Goal: Transaction & Acquisition: Book appointment/travel/reservation

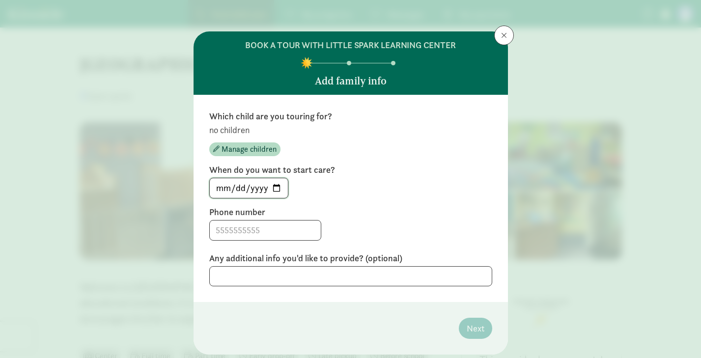
click at [274, 190] on input "[DATE]" at bounding box center [249, 188] width 78 height 20
type input "[DATE]"
click at [248, 228] on input at bounding box center [265, 231] width 111 height 20
type input "4435344961"
click at [261, 275] on textarea at bounding box center [350, 276] width 283 height 20
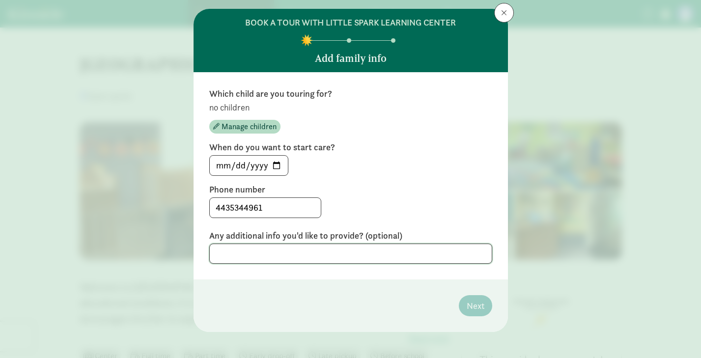
scroll to position [28, 0]
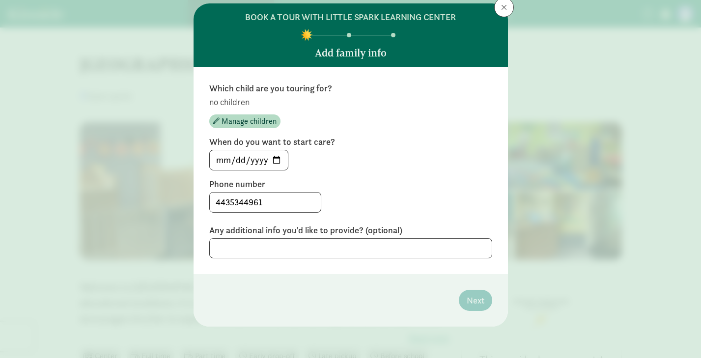
click at [423, 294] on footer "Next" at bounding box center [351, 300] width 315 height 53
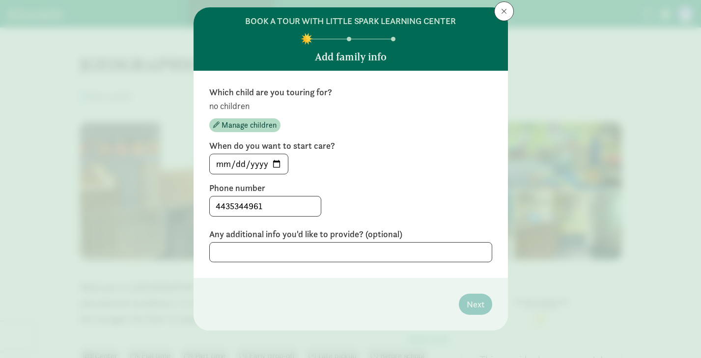
scroll to position [24, 0]
click at [283, 208] on input "4435344961" at bounding box center [265, 207] width 111 height 20
click at [217, 211] on input "4435344961" at bounding box center [265, 207] width 111 height 20
click at [249, 248] on textarea at bounding box center [350, 253] width 283 height 20
click at [295, 289] on footer "Next" at bounding box center [351, 305] width 315 height 53
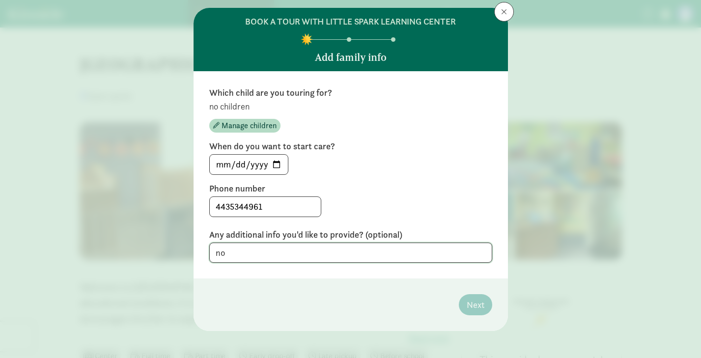
click at [268, 247] on textarea "no" at bounding box center [350, 253] width 283 height 20
type textarea "n"
click at [261, 126] on span "Manage children" at bounding box center [249, 126] width 55 height 12
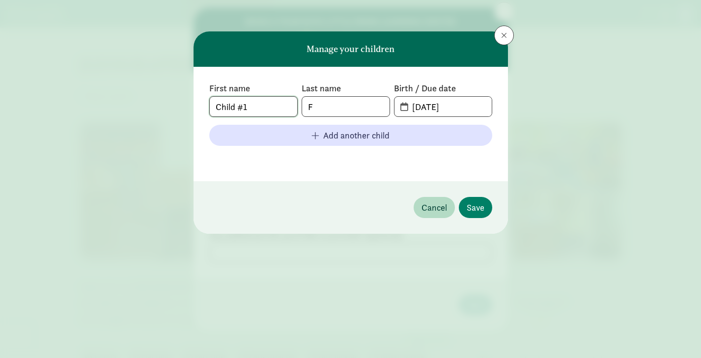
click at [262, 112] on input "Child #1" at bounding box center [253, 107] width 87 height 20
click at [321, 105] on input "F" at bounding box center [345, 107] width 87 height 20
type input "[PERSON_NAME]"
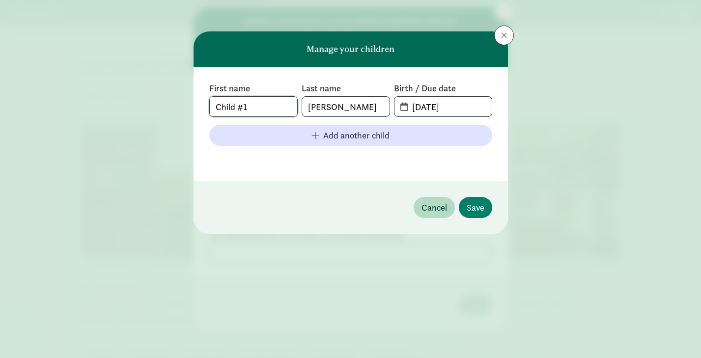
click at [244, 108] on input "Child #1" at bounding box center [253, 107] width 87 height 20
type input "Baby"
click at [419, 107] on input "[DATE]" at bounding box center [448, 107] width 85 height 20
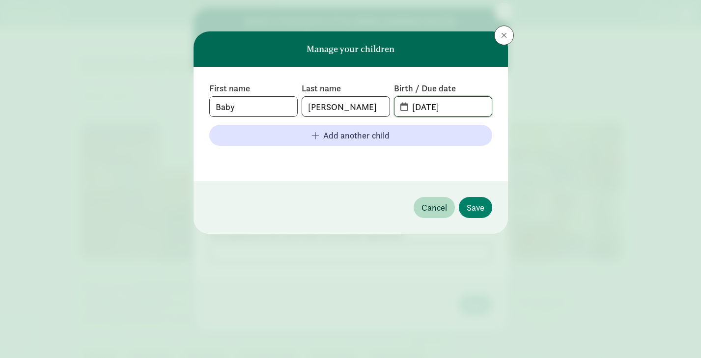
click at [450, 109] on input "[DATE]" at bounding box center [448, 107] width 85 height 20
click at [406, 110] on input "[DATE]" at bounding box center [448, 107] width 85 height 20
click at [403, 104] on span "[DATE]" at bounding box center [443, 107] width 97 height 20
click at [421, 106] on input "[DATE]" at bounding box center [448, 107] width 85 height 20
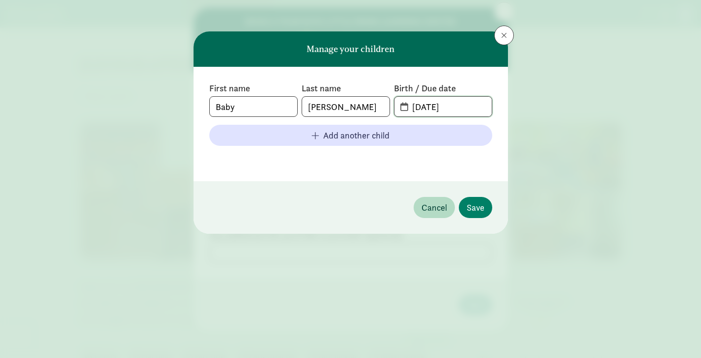
click at [433, 106] on input "[DATE]" at bounding box center [448, 107] width 85 height 20
click at [462, 110] on input "[DATE]" at bounding box center [448, 107] width 85 height 20
type input "[DATE]"
click at [478, 201] on span "Save" at bounding box center [476, 207] width 18 height 13
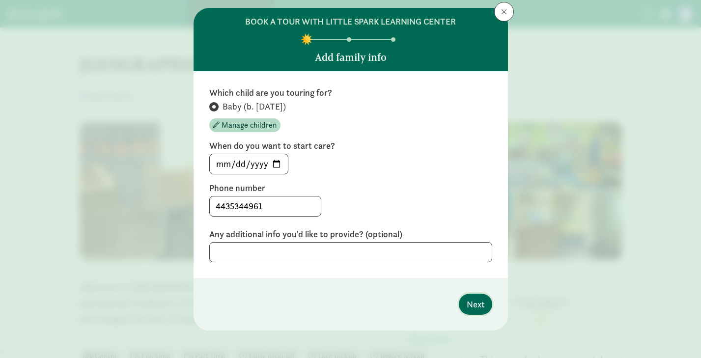
click at [479, 298] on span "Next" at bounding box center [476, 304] width 18 height 13
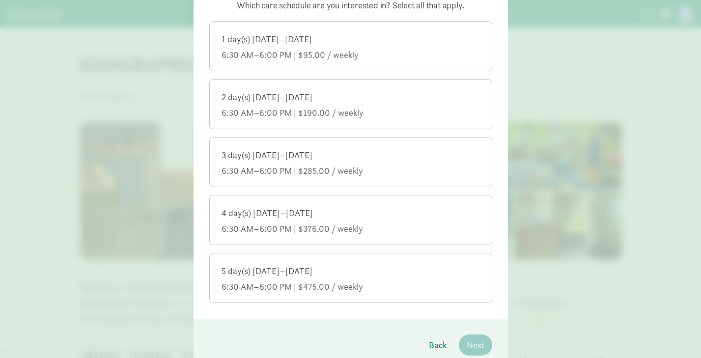
scroll to position [110, 0]
click at [373, 143] on label "3 day(s) [DATE]–[DATE] 6:30 AM–6:00 PM | $285.00 / weekly" at bounding box center [351, 162] width 282 height 47
click at [0, 0] on input "3 day(s) [DATE]–[DATE] 6:30 AM–6:00 PM | $285.00 / weekly" at bounding box center [0, 0] width 0 height 0
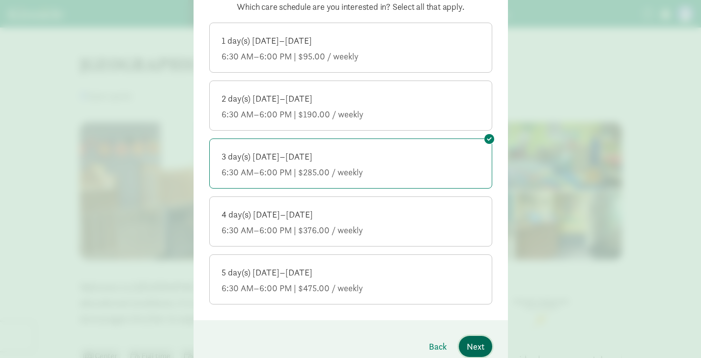
click at [471, 345] on span "Next" at bounding box center [476, 346] width 18 height 13
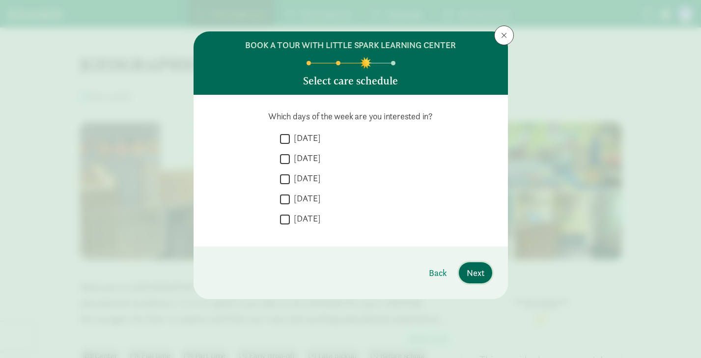
scroll to position [0, 0]
click at [284, 156] on input "[DATE]" at bounding box center [285, 158] width 10 height 13
checkbox input "true"
click at [285, 179] on input "[DATE]" at bounding box center [285, 178] width 10 height 13
checkbox input "true"
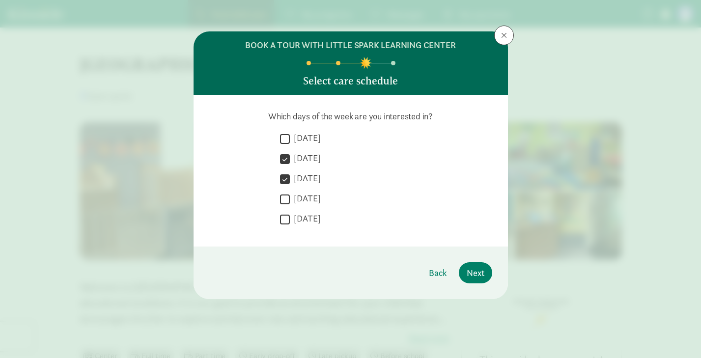
click at [286, 201] on input "[DATE]" at bounding box center [285, 199] width 10 height 13
checkbox input "true"
click at [468, 271] on span "Next" at bounding box center [476, 272] width 18 height 13
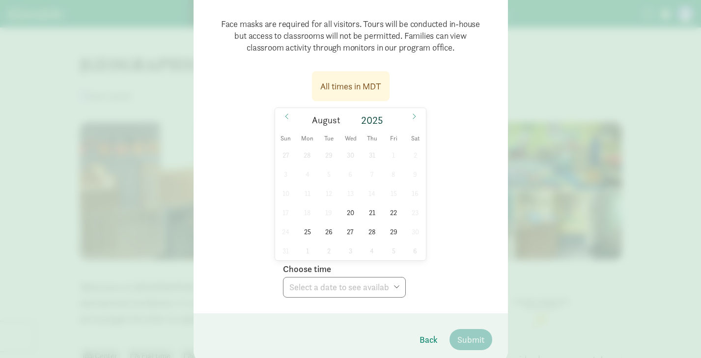
scroll to position [103, 0]
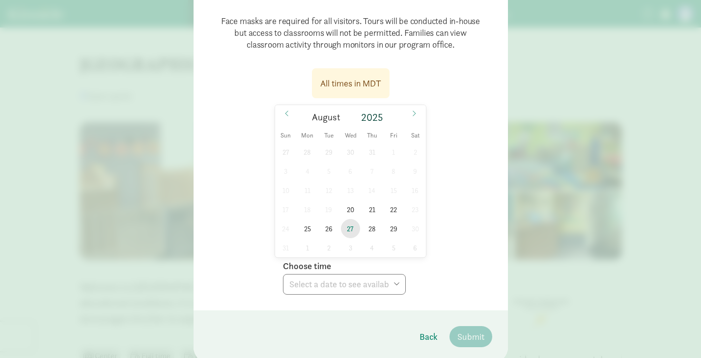
click at [352, 226] on span "27" at bounding box center [350, 228] width 19 height 19
click at [354, 277] on select "Choose time 10:00 AM 10:30 AM 11:00 AM 11:30 AM" at bounding box center [344, 284] width 123 height 21
click at [371, 227] on span "28" at bounding box center [372, 228] width 19 height 19
click at [346, 224] on span "27" at bounding box center [350, 228] width 19 height 19
click at [411, 114] on span at bounding box center [414, 113] width 16 height 17
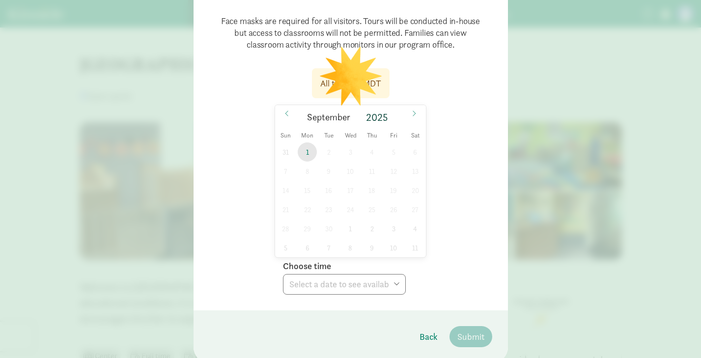
click at [306, 150] on span "1" at bounding box center [307, 152] width 19 height 19
click at [355, 283] on select "Choose time 10:00 AM 10:30 AM 11:00 AM 11:30 AM" at bounding box center [344, 284] width 123 height 21
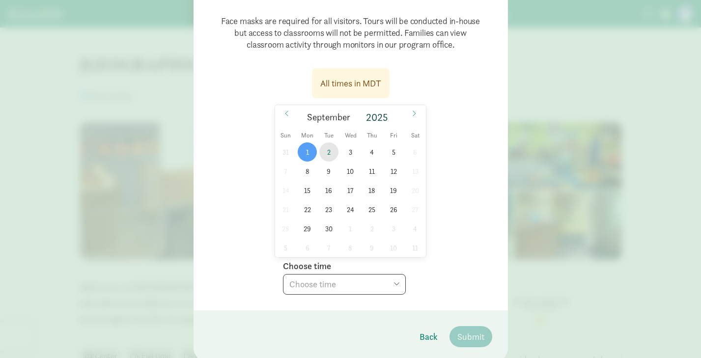
click at [331, 153] on span "2" at bounding box center [328, 152] width 19 height 19
click at [345, 292] on select "Choose time 10:00 AM 10:30 AM 11:00 AM 11:30 AM" at bounding box center [344, 284] width 123 height 21
click at [353, 150] on span "3" at bounding box center [350, 152] width 19 height 19
click at [350, 288] on select "Choose time 10:00 AM 10:30 AM 11:00 AM 11:30 AM" at bounding box center [344, 284] width 123 height 21
click at [372, 155] on span "4" at bounding box center [372, 152] width 19 height 19
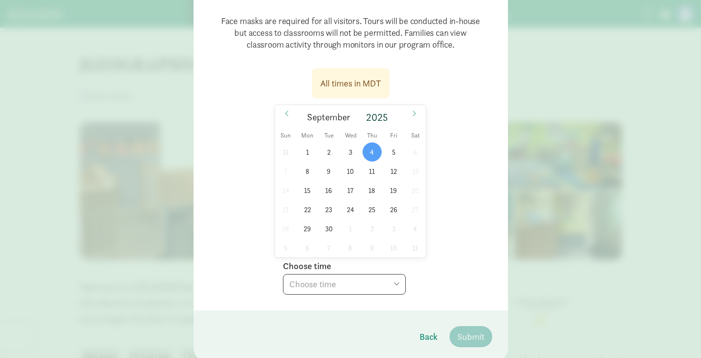
click at [368, 279] on select "Choose time 10:00 AM 10:30 AM 11:00 AM 11:30 AM" at bounding box center [344, 284] width 123 height 21
click at [394, 152] on span "5" at bounding box center [393, 152] width 19 height 19
click at [338, 293] on select "Choose time 10:00 AM 10:30 AM 11:00 AM 11:30 AM" at bounding box center [344, 284] width 123 height 21
click at [307, 153] on span "1" at bounding box center [307, 152] width 19 height 19
click at [338, 288] on select "Choose time 10:00 AM 10:30 AM 11:00 AM 11:30 AM" at bounding box center [344, 284] width 123 height 21
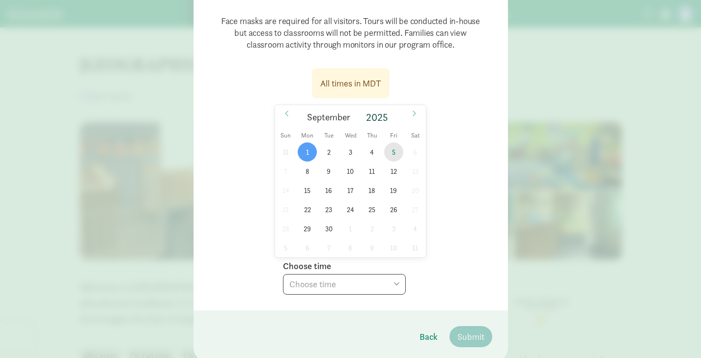
click at [390, 151] on span "5" at bounding box center [393, 152] width 19 height 19
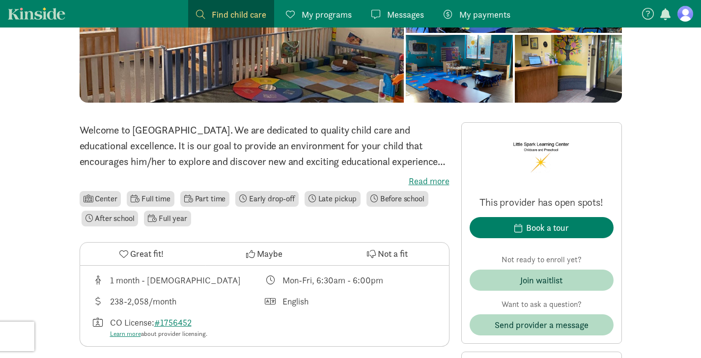
scroll to position [179, 0]
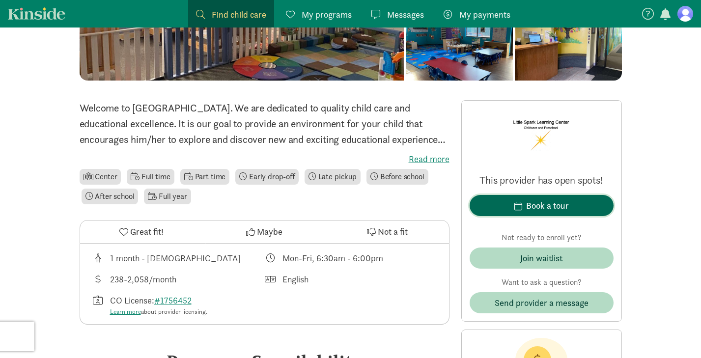
click at [536, 206] on div "Book a tour" at bounding box center [547, 205] width 43 height 13
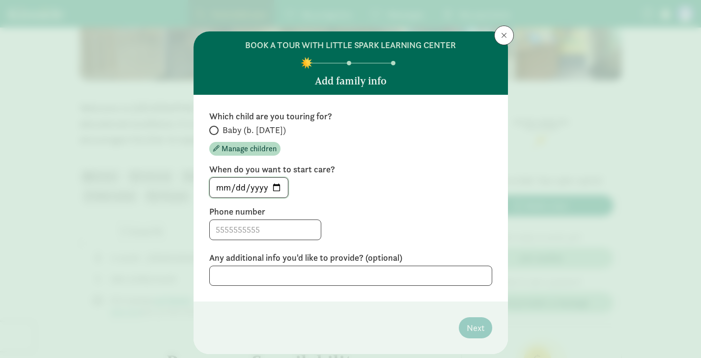
click at [272, 184] on input "[DATE]" at bounding box center [249, 188] width 78 height 20
click at [214, 128] on input "Baby (b. [DATE])" at bounding box center [212, 130] width 6 height 6
radio input "true"
click at [274, 184] on input "[DATE]" at bounding box center [249, 188] width 78 height 20
type input "[DATE]"
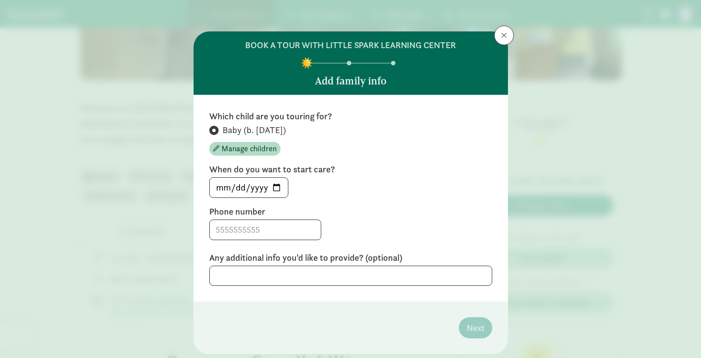
click at [323, 195] on div "[DATE]" at bounding box center [350, 187] width 283 height 21
click at [267, 226] on input at bounding box center [265, 230] width 111 height 20
type input "4435344961"
click at [474, 325] on span "Next" at bounding box center [476, 327] width 18 height 13
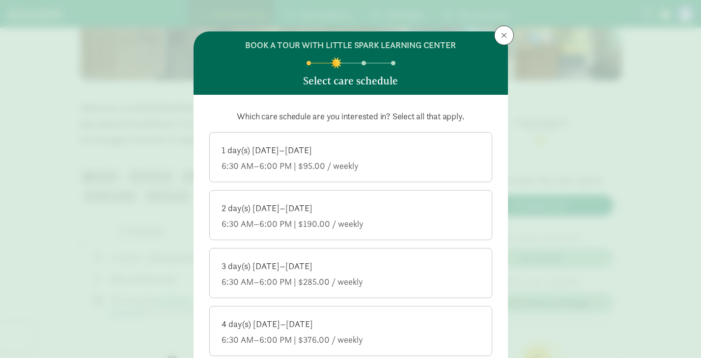
click at [446, 286] on div "6:30 AM–6:00 PM | $285.00 / weekly" at bounding box center [351, 282] width 258 height 12
click at [0, 0] on input "3 day(s) [DATE]–[DATE] 6:30 AM–6:00 PM | $285.00 / weekly" at bounding box center [0, 0] width 0 height 0
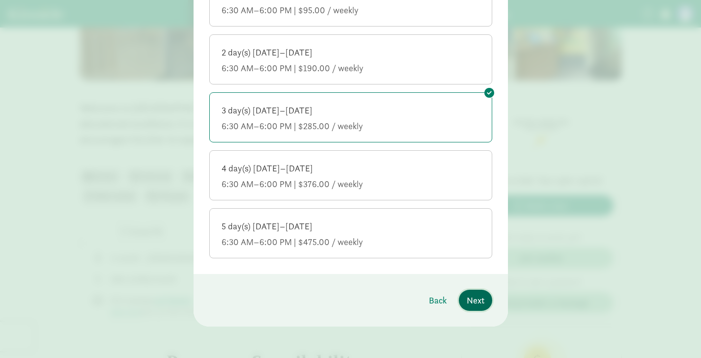
click at [476, 307] on button "Next" at bounding box center [475, 300] width 33 height 21
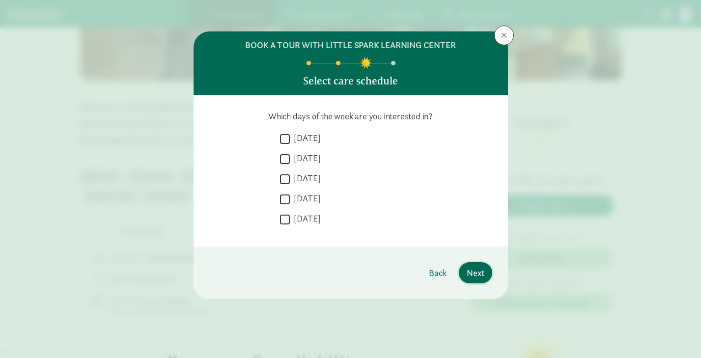
scroll to position [0, 0]
click at [285, 158] on input "[DATE]" at bounding box center [285, 158] width 10 height 13
checkbox input "true"
click at [285, 179] on input "[DATE]" at bounding box center [285, 178] width 10 height 13
checkbox input "true"
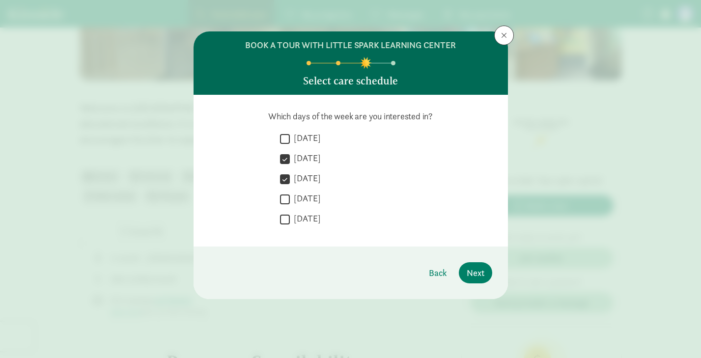
click at [286, 196] on input "[DATE]" at bounding box center [285, 199] width 10 height 13
checkbox input "true"
click at [467, 265] on button "Next" at bounding box center [475, 272] width 33 height 21
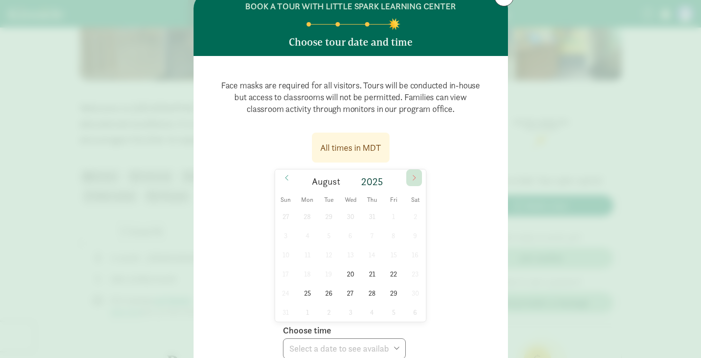
scroll to position [42, 0]
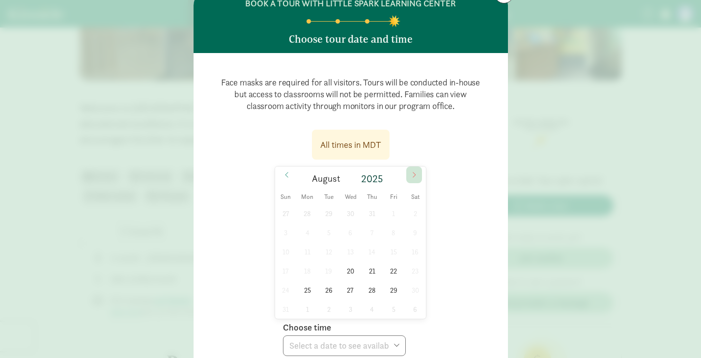
click at [415, 173] on icon at bounding box center [414, 175] width 6 height 7
click at [373, 213] on span "4" at bounding box center [372, 213] width 19 height 19
click at [360, 336] on select "Choose time 10:00 AM 10:30 AM 11:00 AM 11:30 AM" at bounding box center [344, 346] width 123 height 21
select select "2025-09-04T11:30:00.000-06:00"
click at [462, 285] on div "All times in MDT 09/04/2025 September 2025 Sun Mon Tue Wed Thu Fri Sat 31 1 2 3…" at bounding box center [350, 240] width 283 height 232
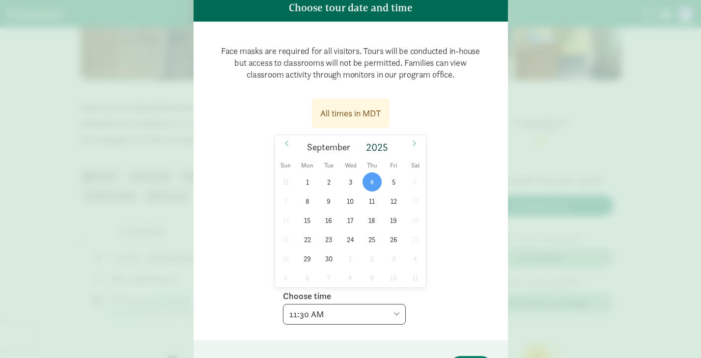
scroll to position [140, 0]
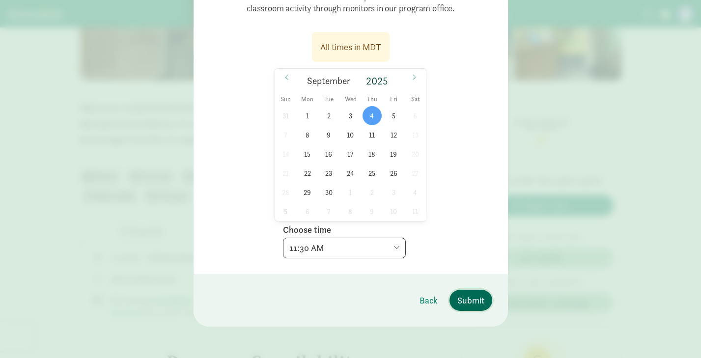
click at [475, 300] on span "Submit" at bounding box center [471, 300] width 27 height 13
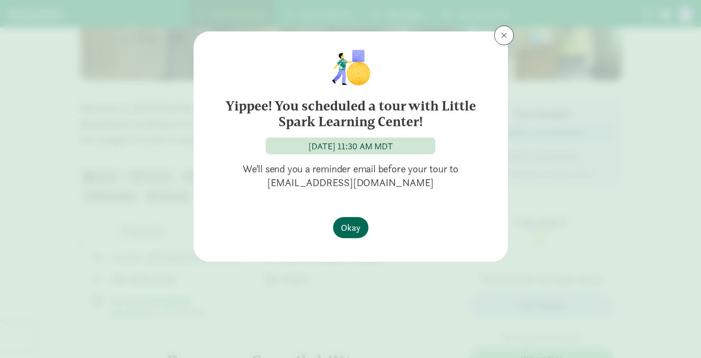
scroll to position [0, 0]
drag, startPoint x: 286, startPoint y: 145, endPoint x: 415, endPoint y: 148, distance: 129.3
click at [415, 148] on div "September 4, 2025 11:30 AM MDT" at bounding box center [351, 146] width 170 height 17
copy div "September 4, 2025 11:30 AM MDT"
click at [463, 54] on div "Yippee! You scheduled a tour with Little Spark Learning Center! September 4, 20…" at bounding box center [350, 118] width 283 height 143
